Goal: Transaction & Acquisition: Book appointment/travel/reservation

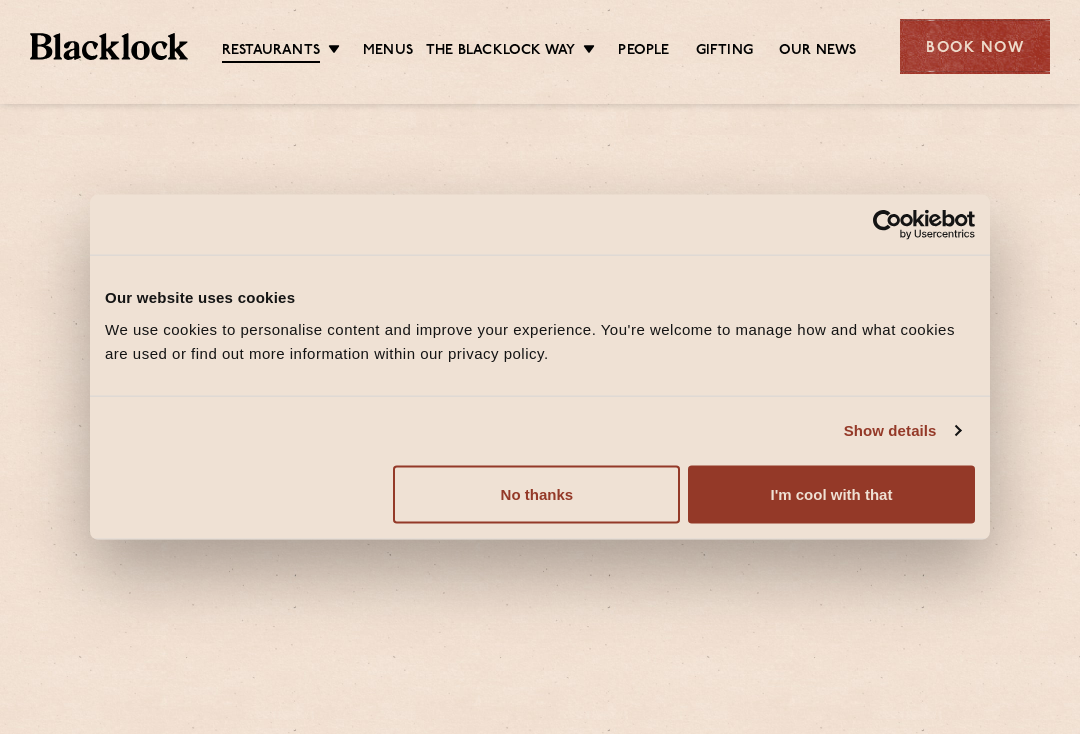
click at [892, 560] on div at bounding box center [540, 437] width 1030 height 565
click at [869, 493] on button "I'm cool with that" at bounding box center [831, 494] width 287 height 58
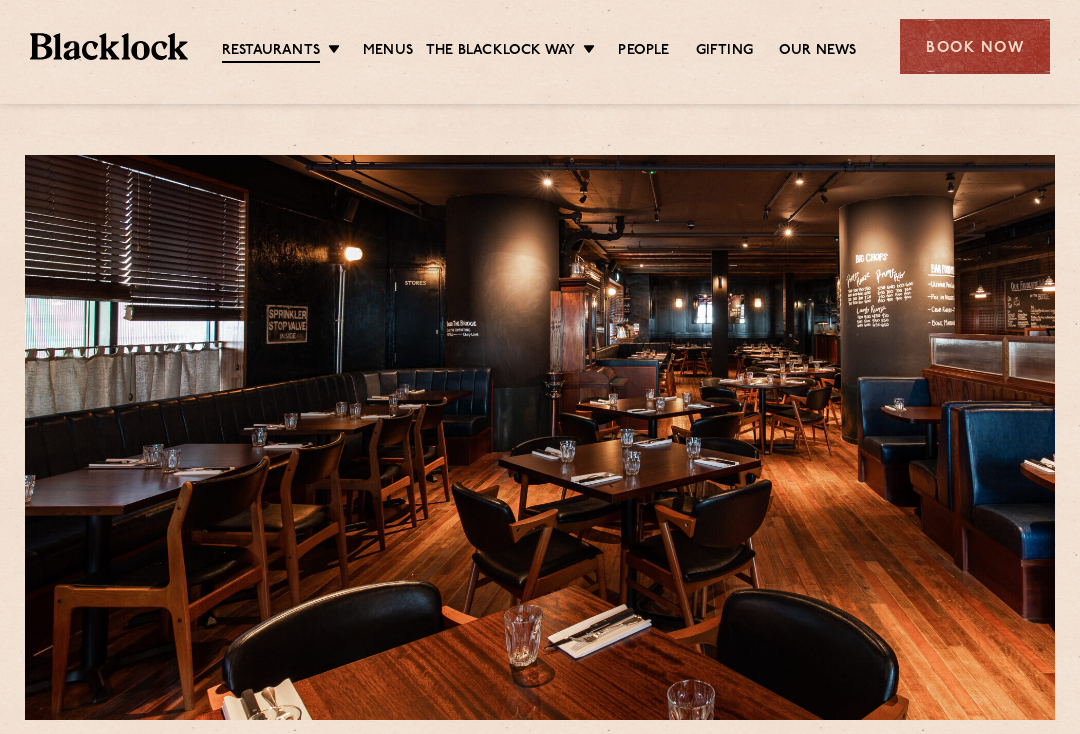
click at [403, 52] on link "Menus" at bounding box center [388, 51] width 50 height 20
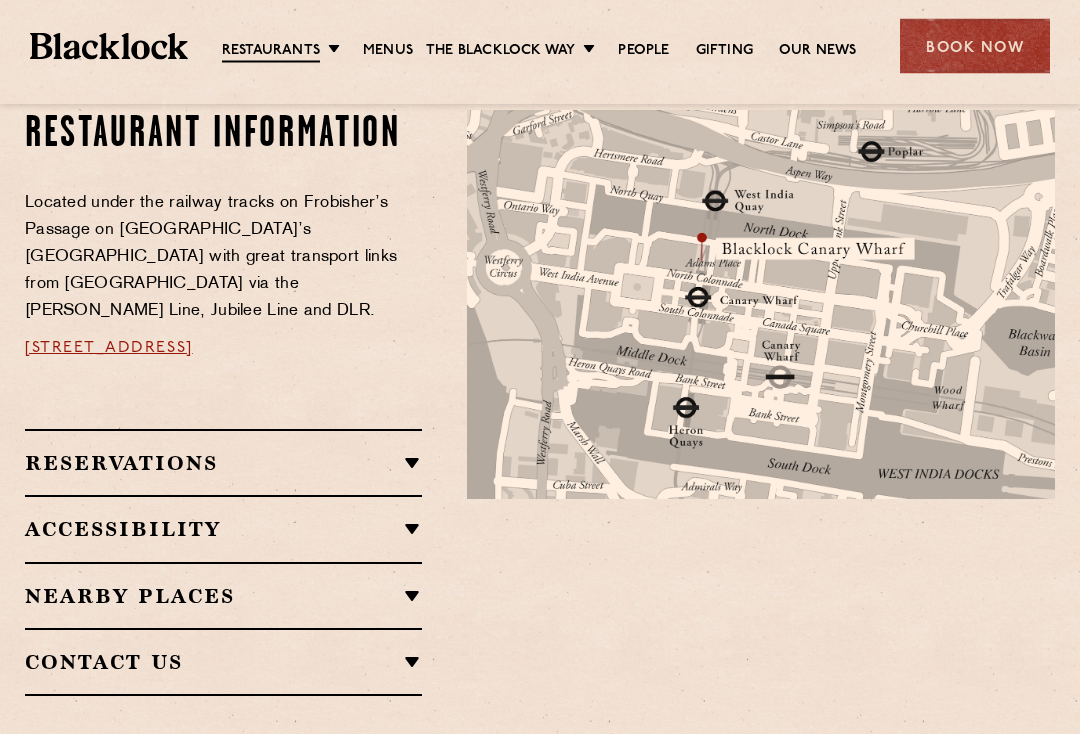
scroll to position [1120, 0]
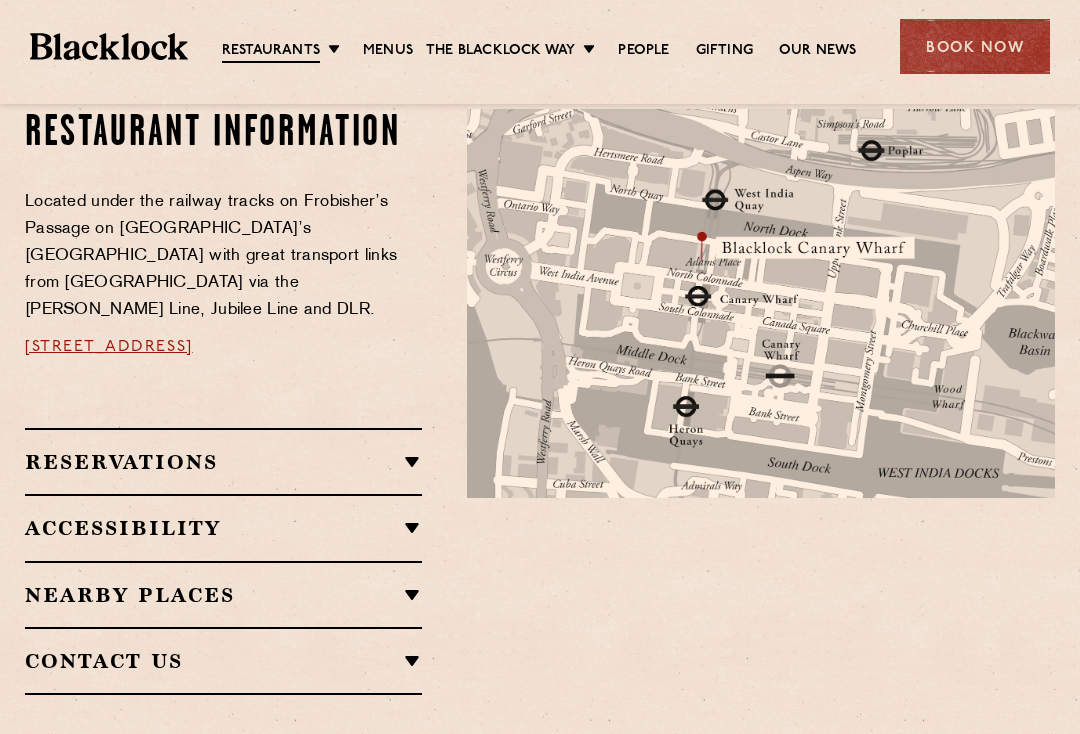
click at [392, 450] on h2 "Reservations" at bounding box center [223, 462] width 397 height 24
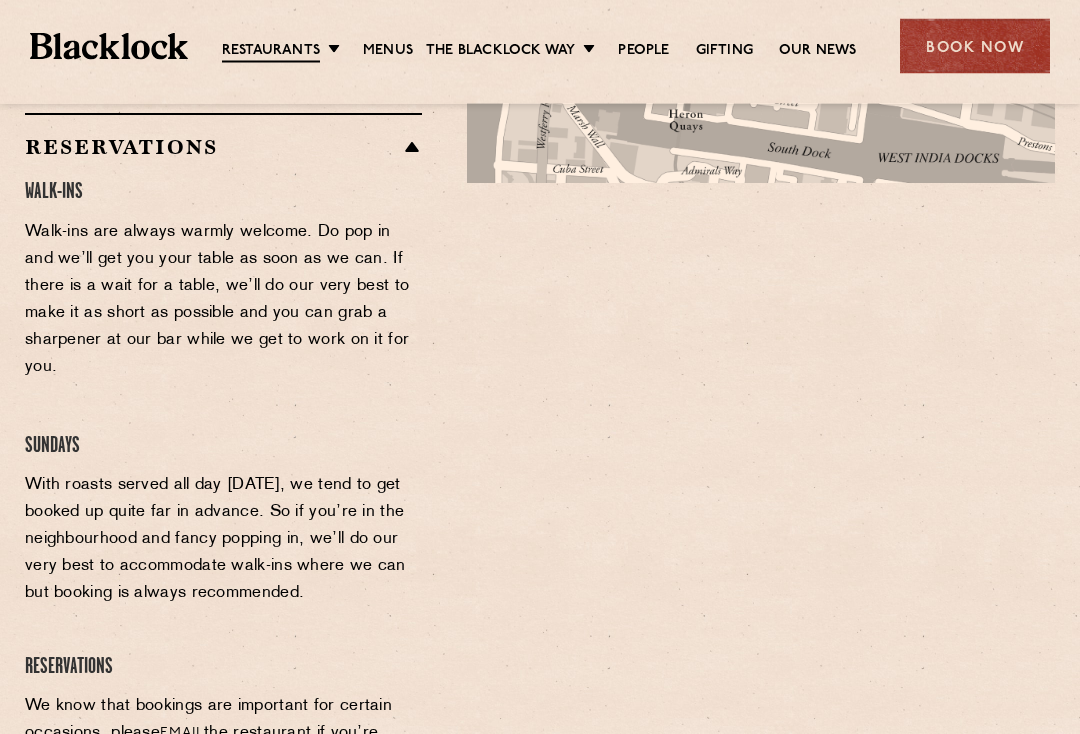
scroll to position [1436, 0]
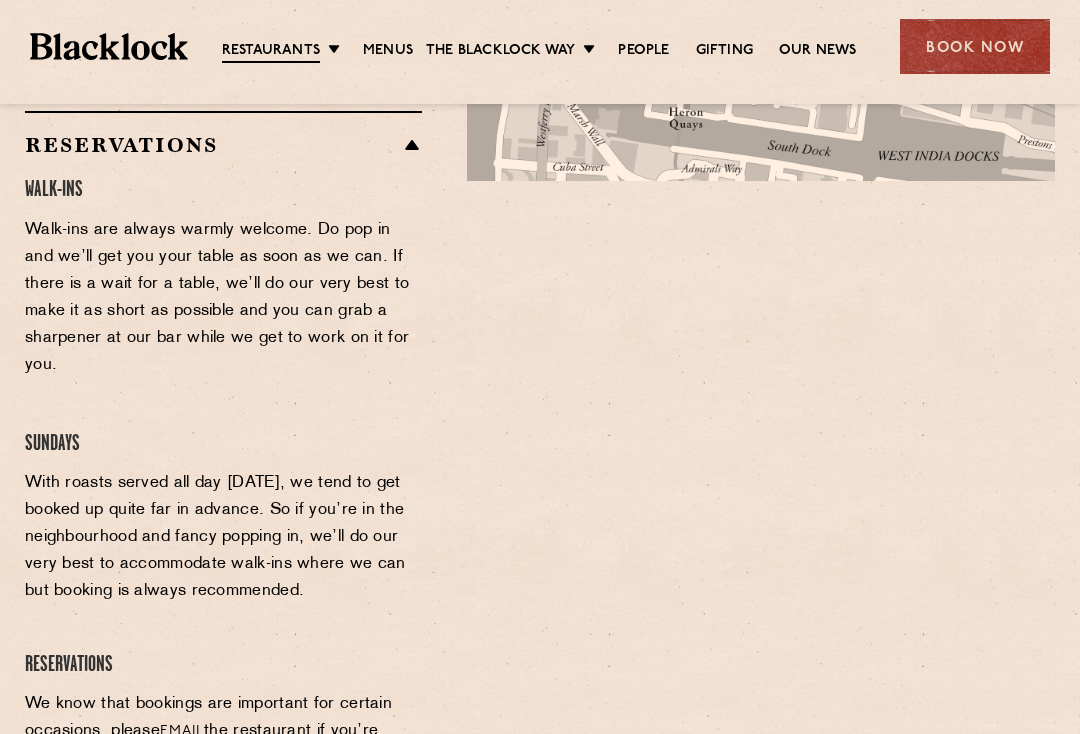
click at [933, 511] on div at bounding box center [761, 392] width 618 height 1201
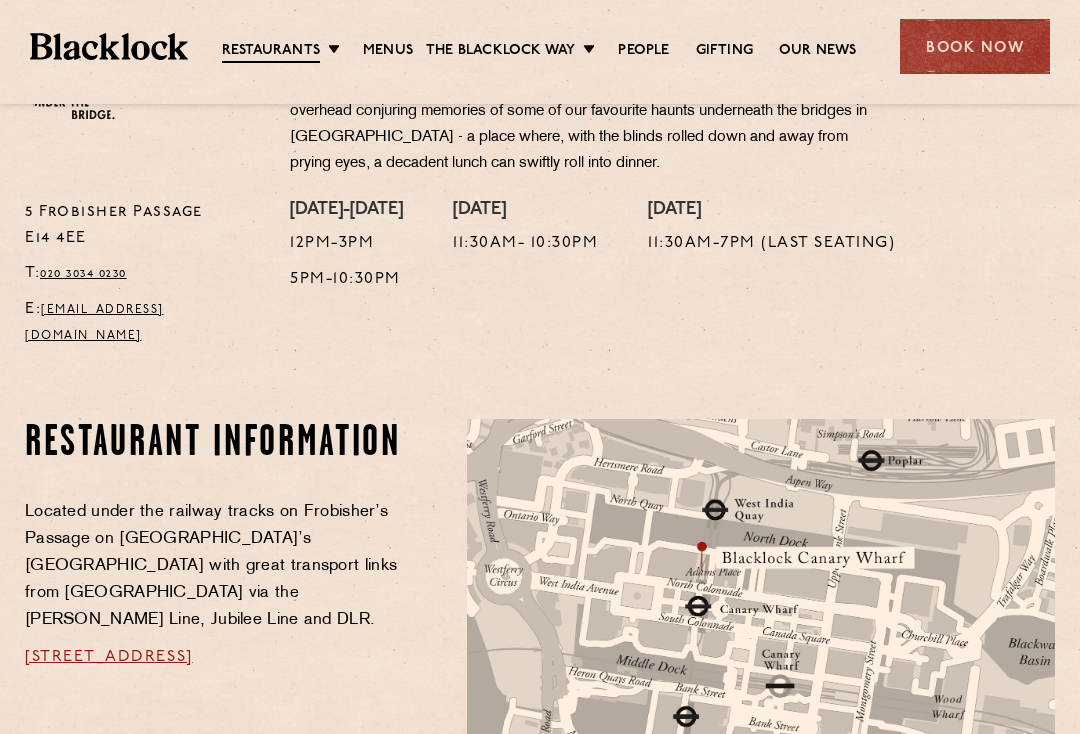
scroll to position [809, 0]
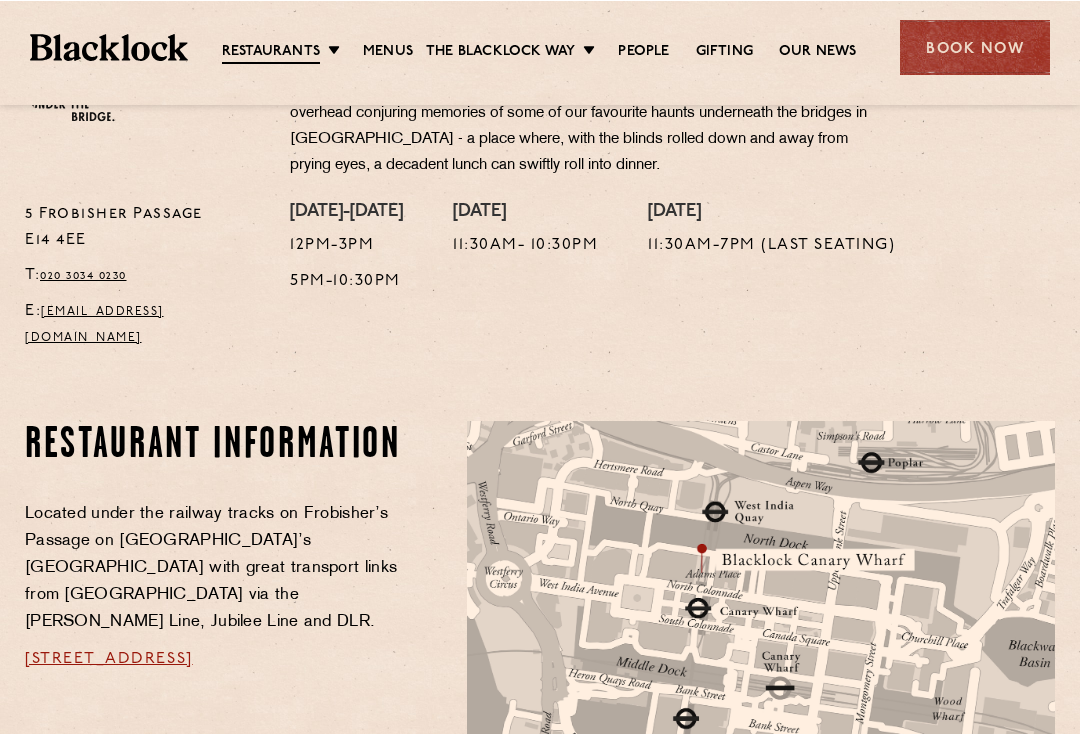
click at [985, 54] on div "Book Now" at bounding box center [975, 46] width 150 height 55
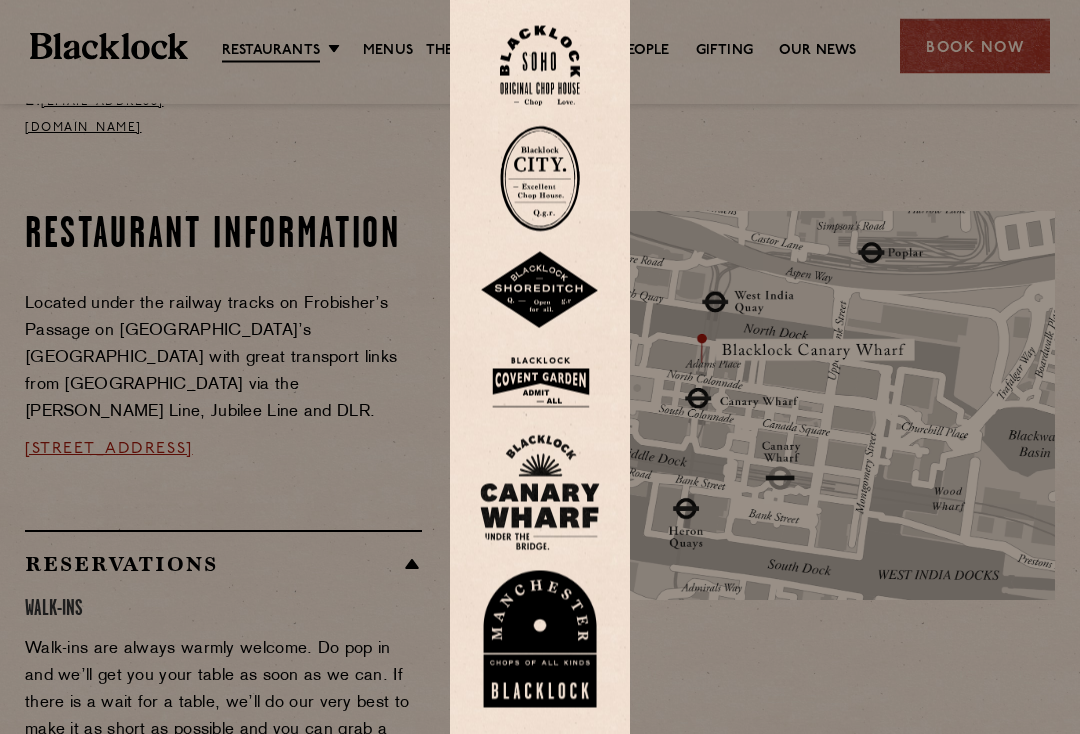
scroll to position [1036, 0]
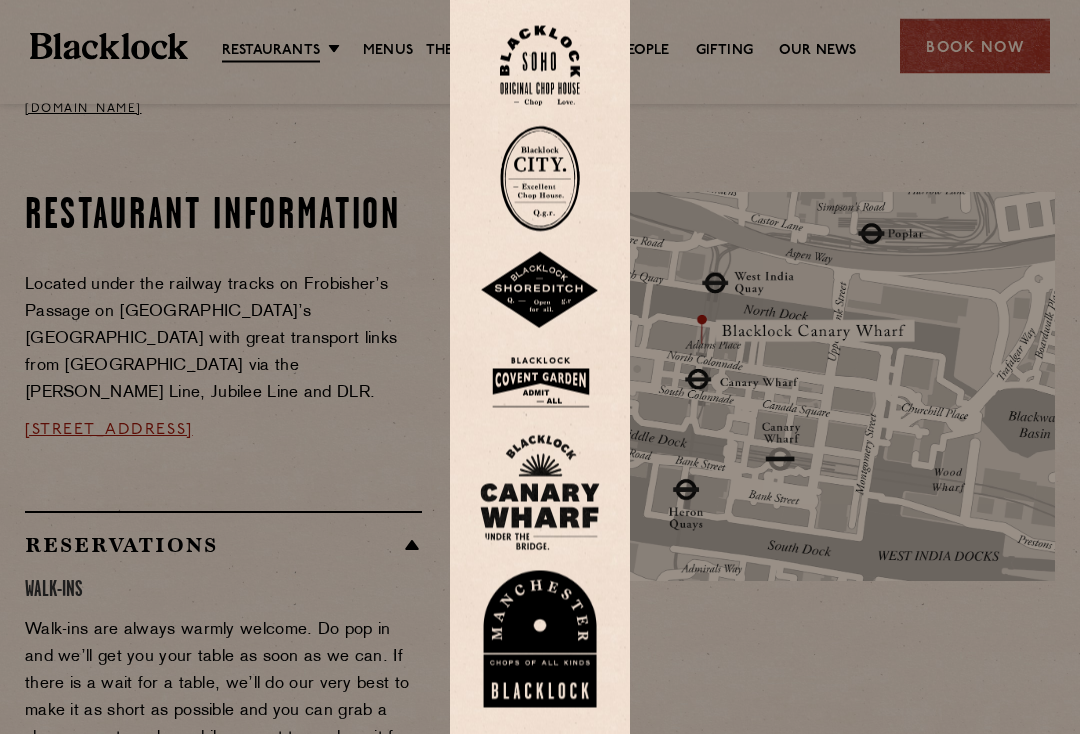
click at [571, 502] on img at bounding box center [540, 493] width 120 height 116
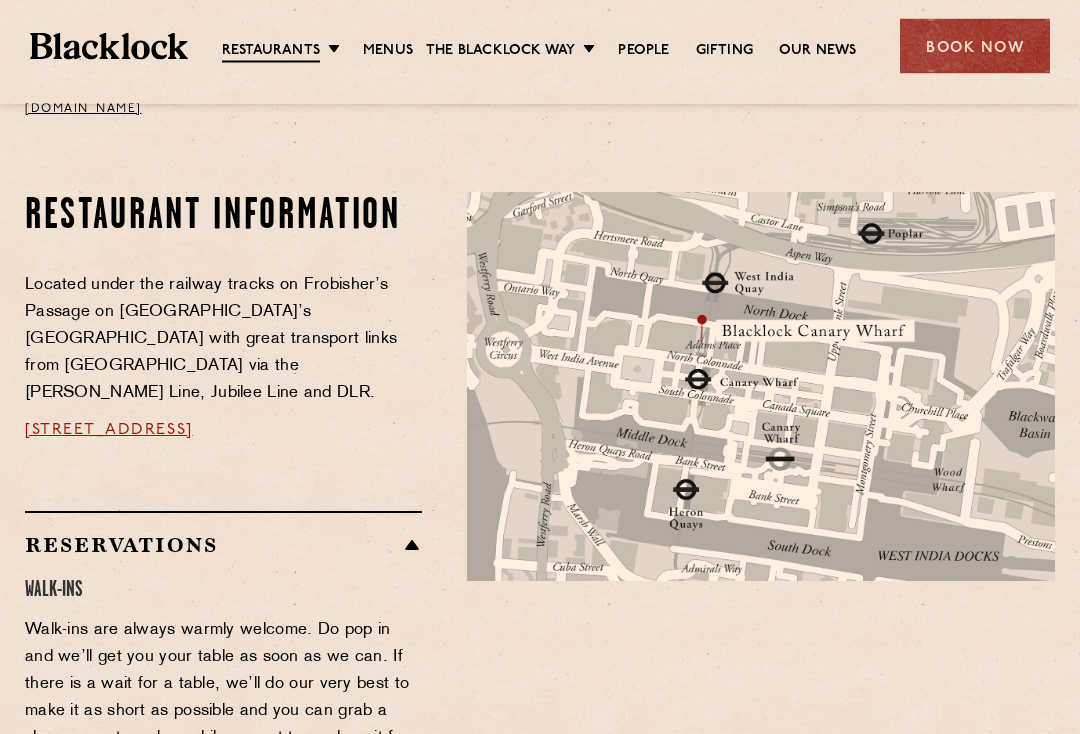
scroll to position [1071, 0]
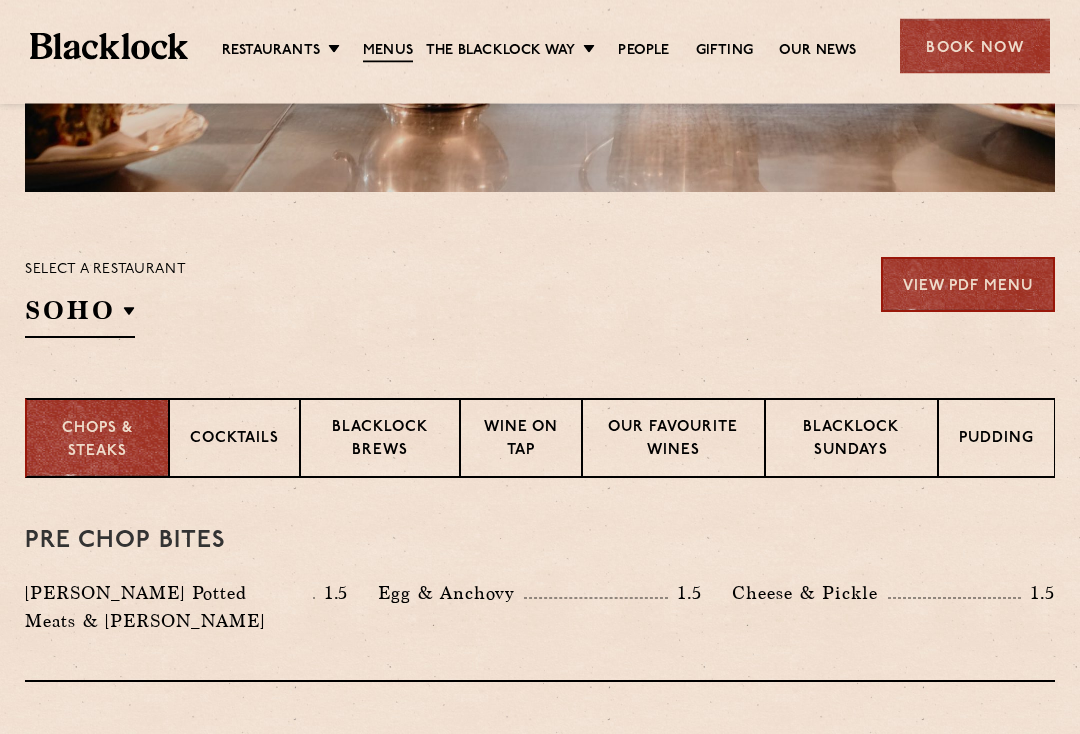
scroll to position [529, 0]
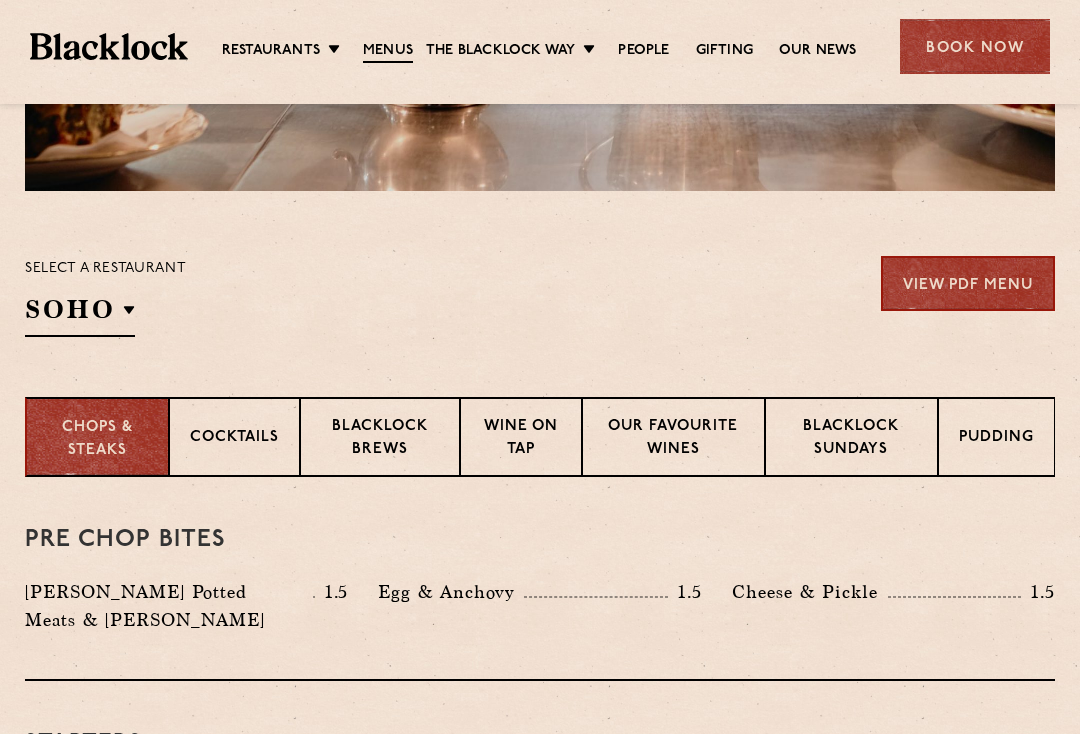
click at [0, 0] on p "Canary Wharf" at bounding box center [0, 0] width 0 height 0
click at [588, 295] on div "Select a restaurant Canary Wharf Soho Birmingham City Shoreditch Covent Garden …" at bounding box center [540, 296] width 1030 height 81
click at [875, 437] on p "Blacklock Sundays" at bounding box center [851, 439] width 131 height 47
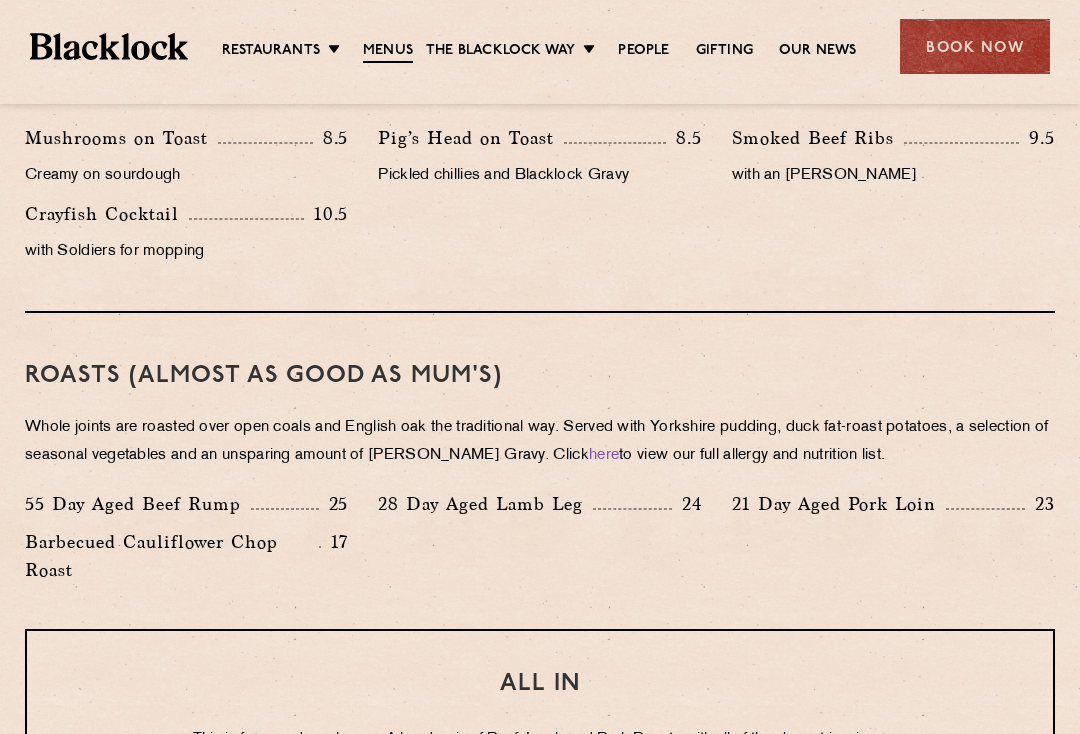
scroll to position [1357, 0]
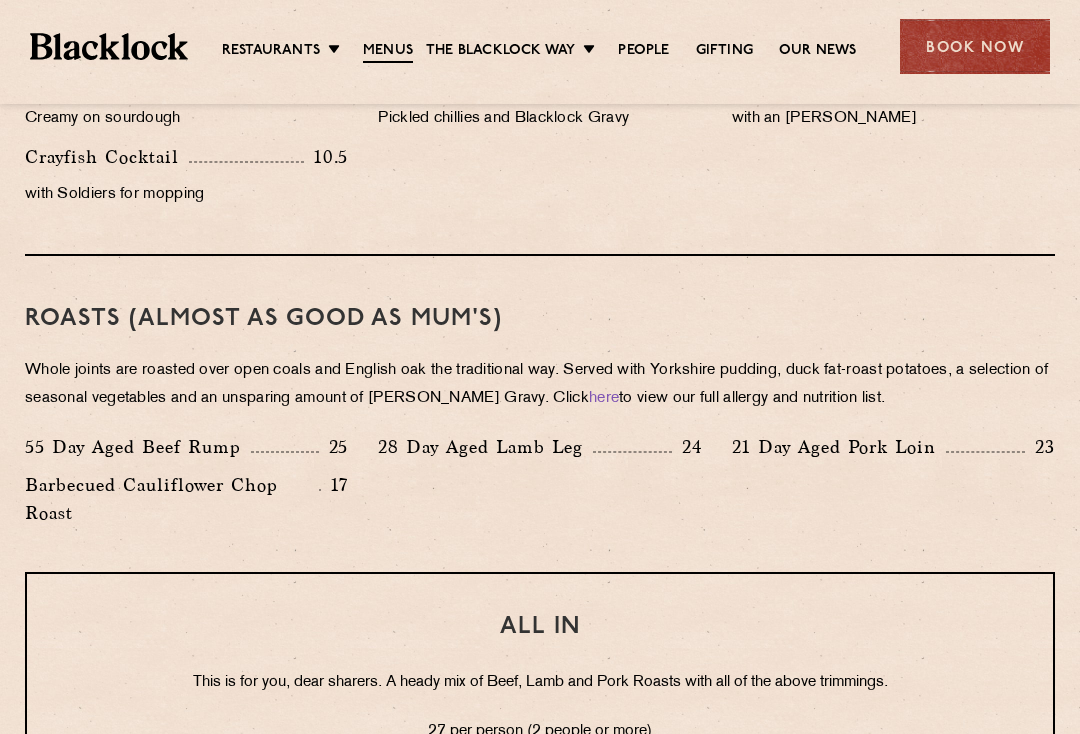
click at [589, 403] on link "here" at bounding box center [604, 398] width 30 height 15
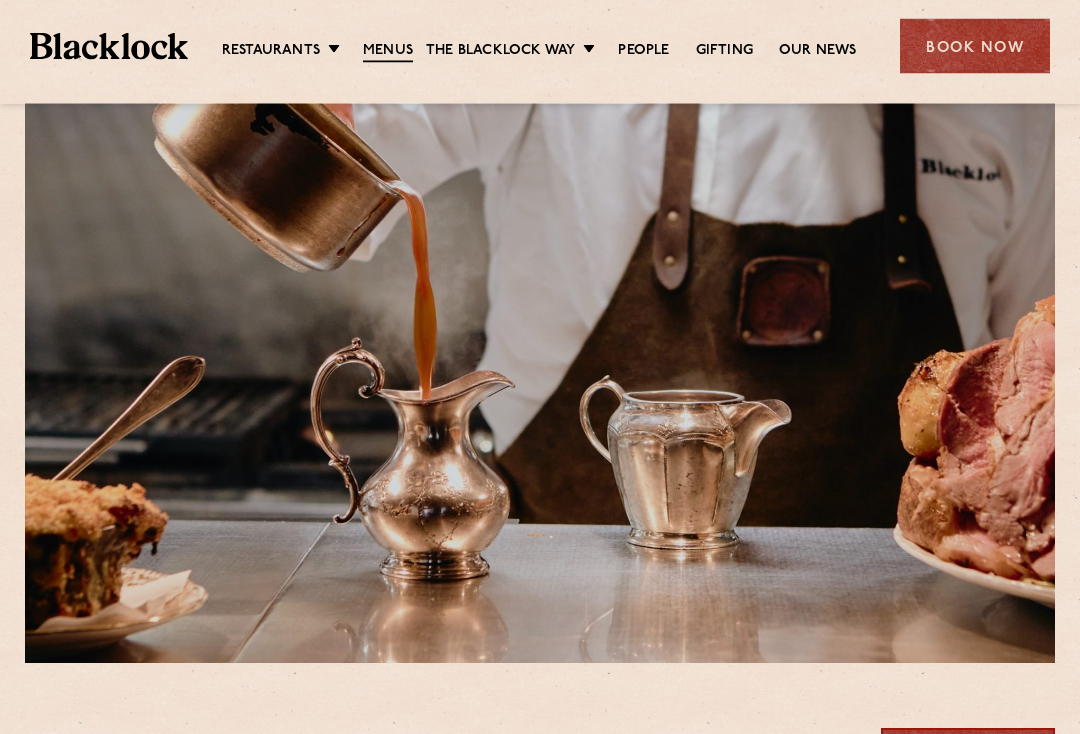
scroll to position [0, 0]
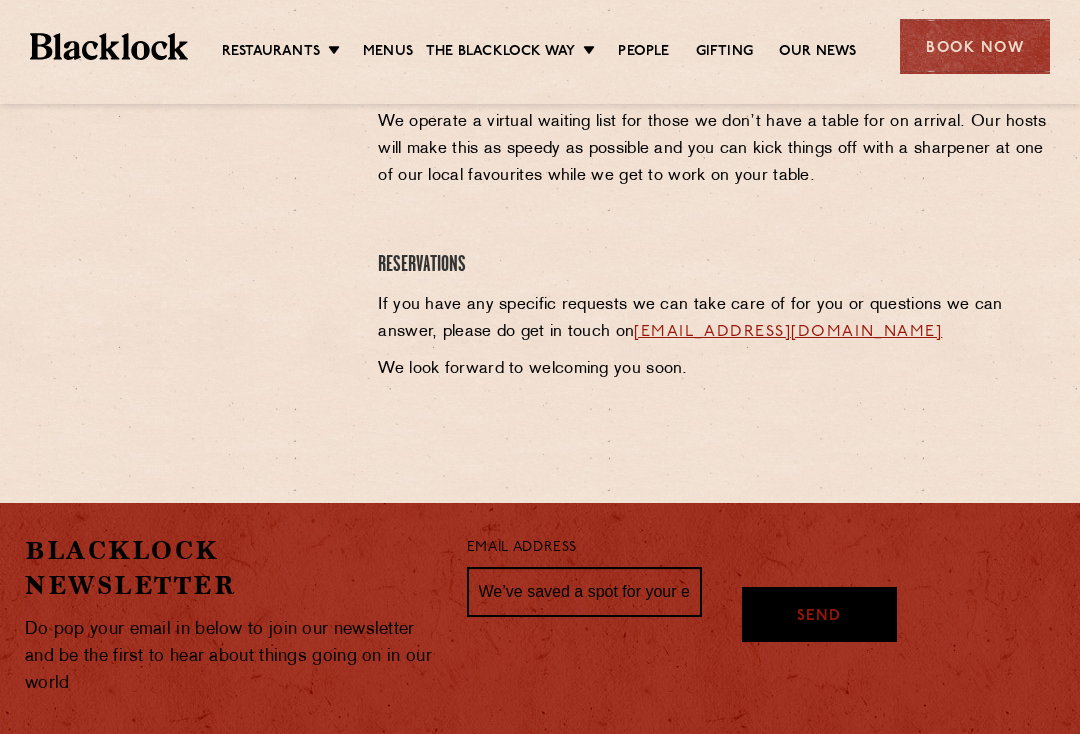
scroll to position [968, 0]
